Goal: Use online tool/utility: Utilize a website feature to perform a specific function

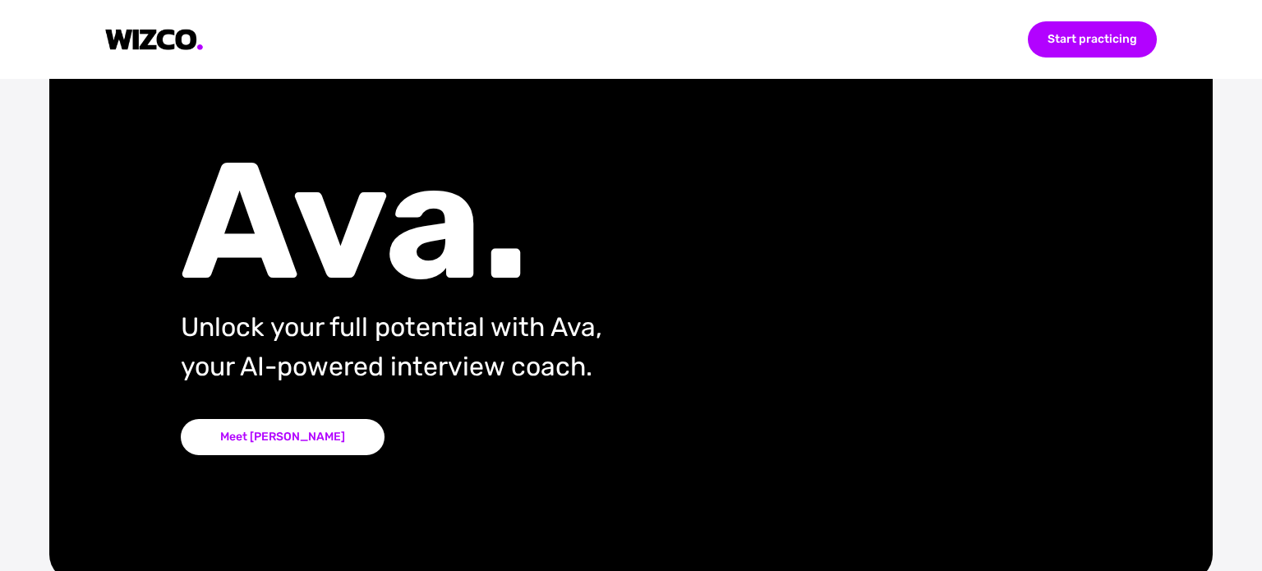
scroll to position [82, 0]
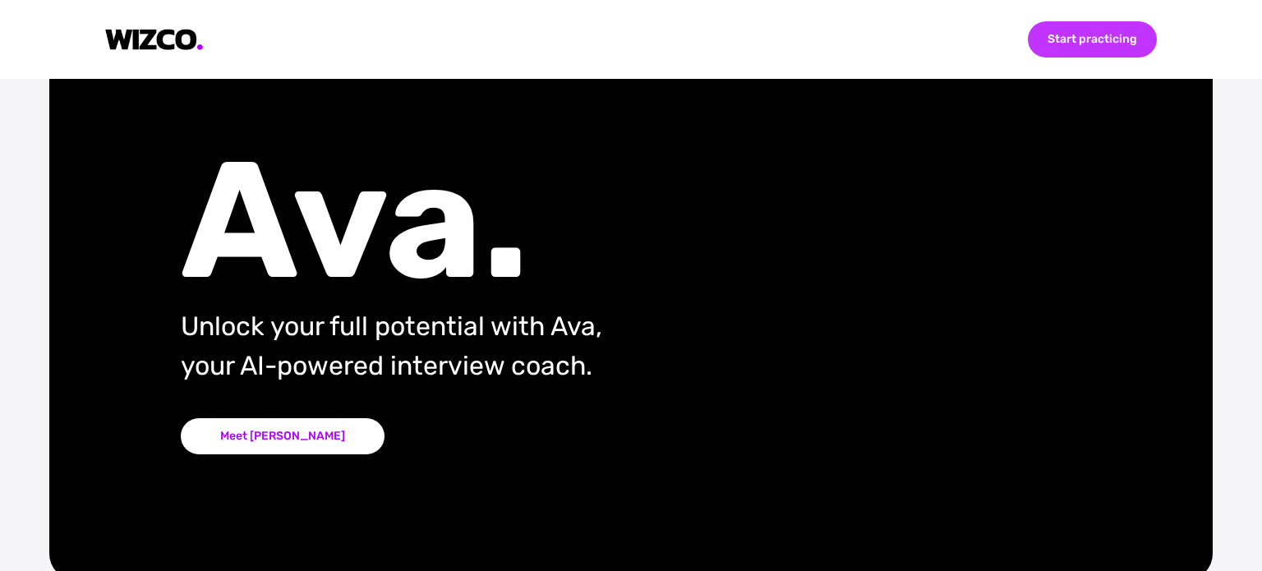
click at [1116, 47] on div "Start practicing" at bounding box center [1092, 39] width 129 height 36
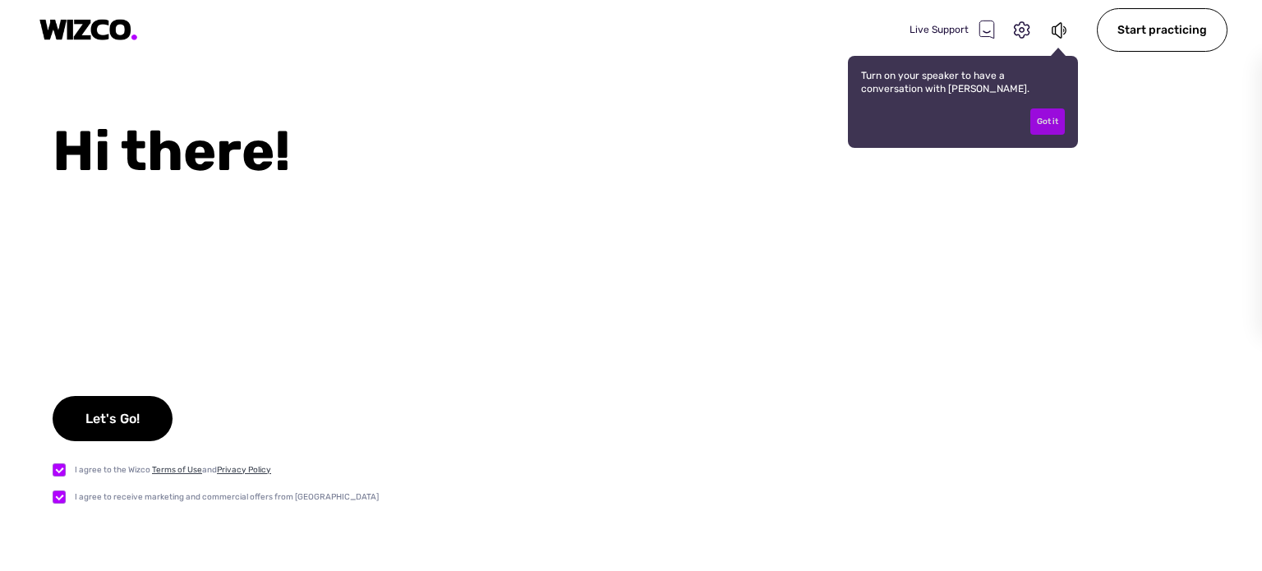
checkbox input "true"
click at [1053, 117] on div "Got it" at bounding box center [1047, 121] width 35 height 26
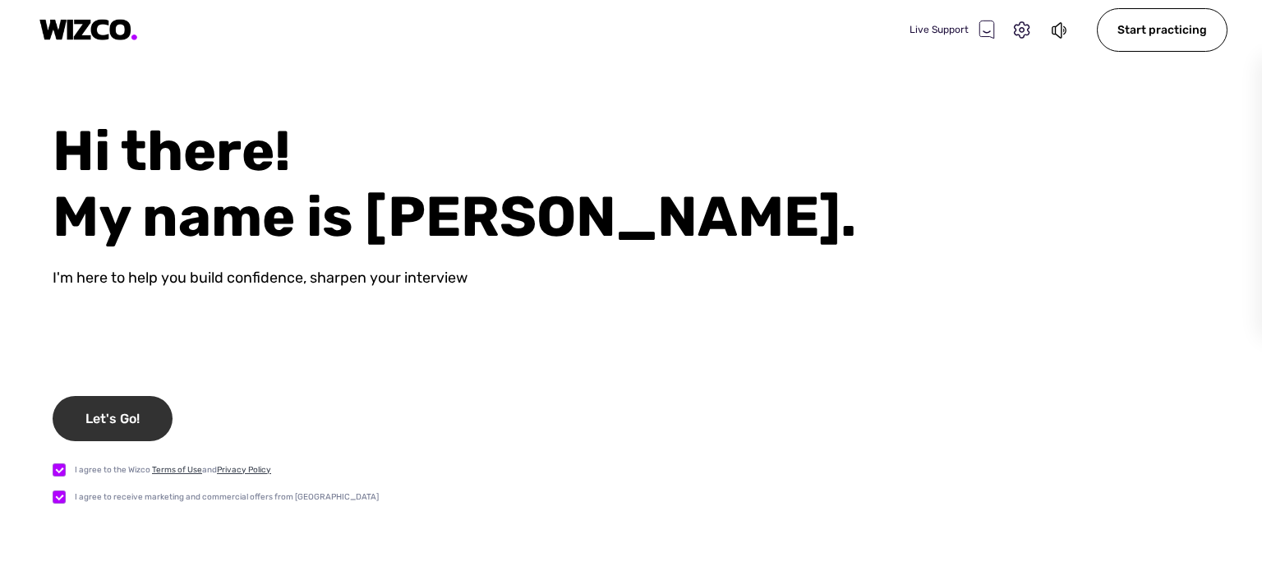
click at [148, 417] on div "Let's Go!" at bounding box center [113, 418] width 120 height 45
